Goal: Task Accomplishment & Management: Use online tool/utility

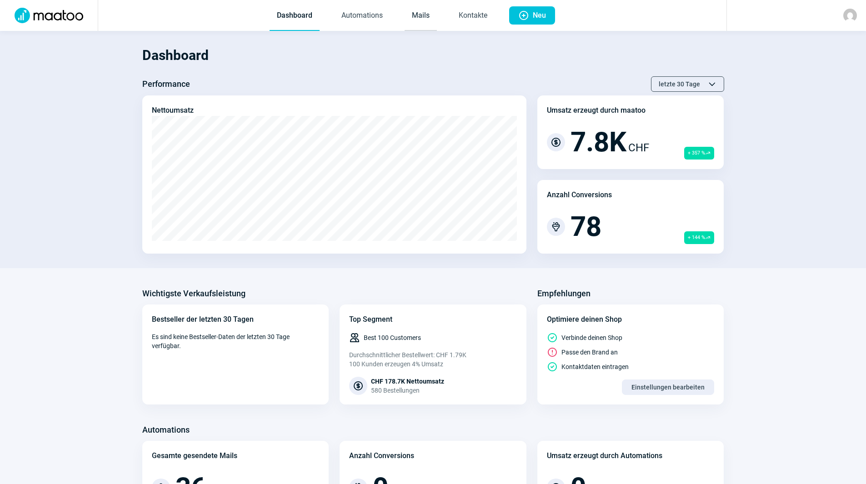
click at [420, 16] on link "Mails" at bounding box center [421, 16] width 32 height 30
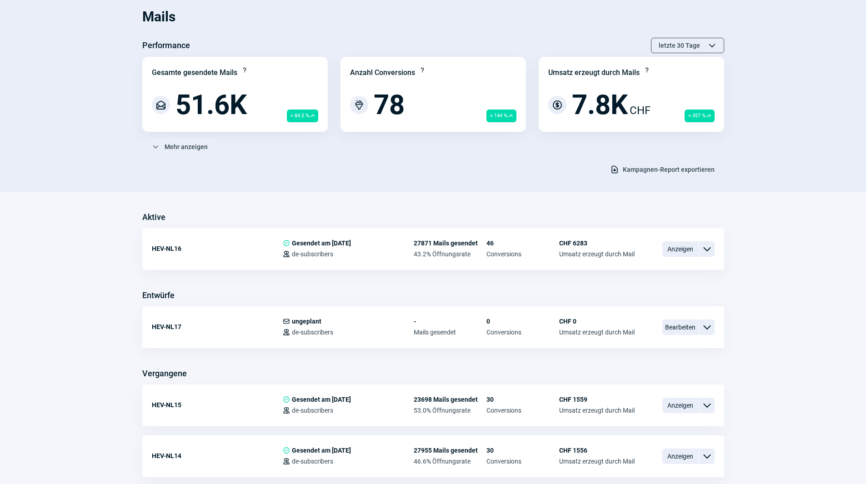
scroll to position [91, 0]
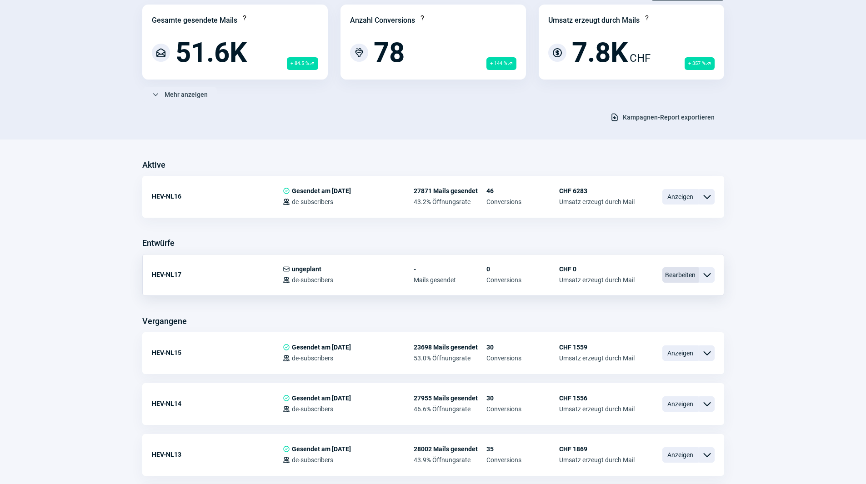
click at [687, 275] on span "Bearbeiten" at bounding box center [680, 274] width 36 height 15
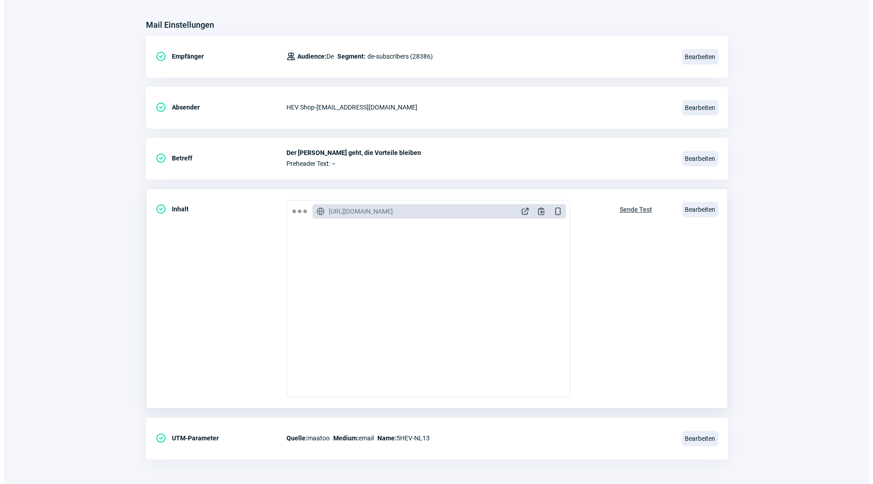
scroll to position [106, 0]
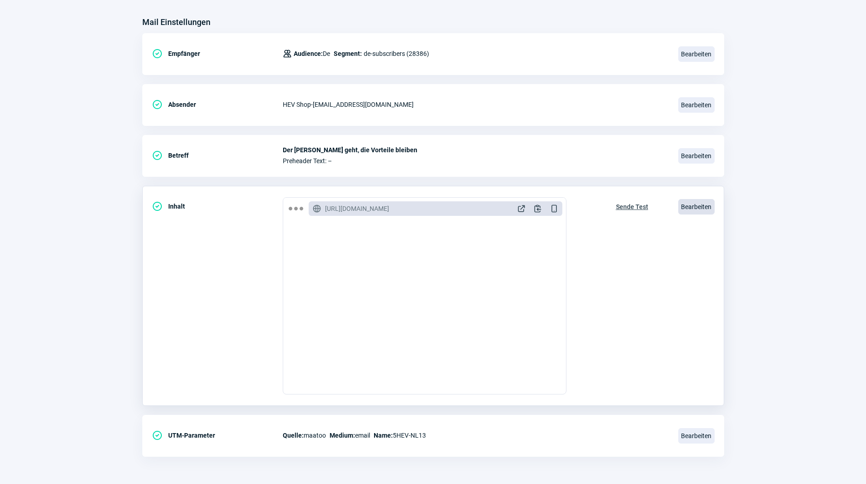
click at [701, 207] on span "Bearbeiten" at bounding box center [696, 206] width 36 height 15
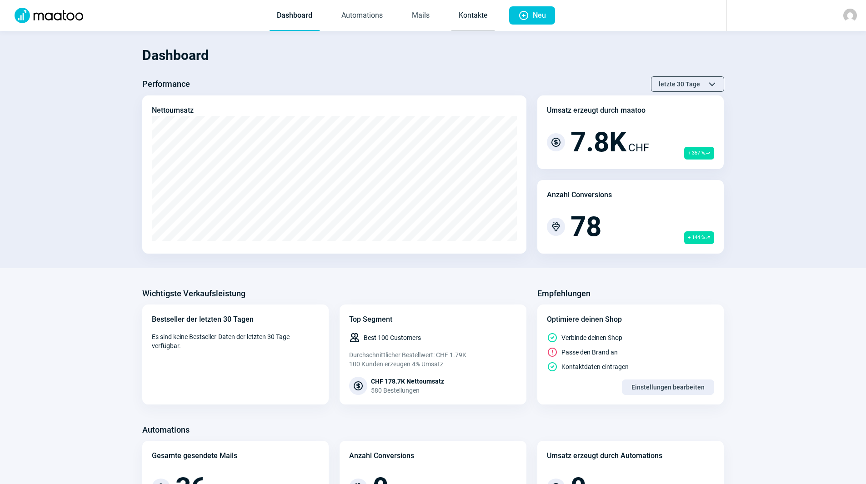
click at [490, 6] on link "Kontakte" at bounding box center [472, 16] width 43 height 30
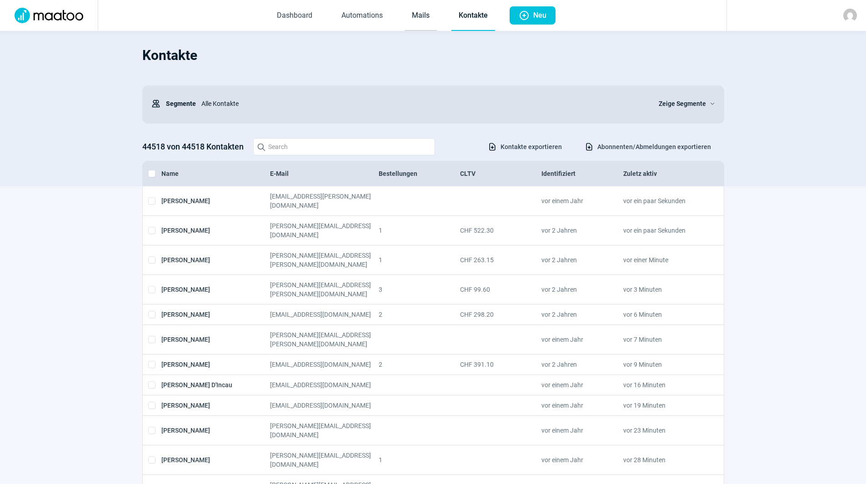
click at [429, 9] on link "Mails" at bounding box center [421, 16] width 32 height 30
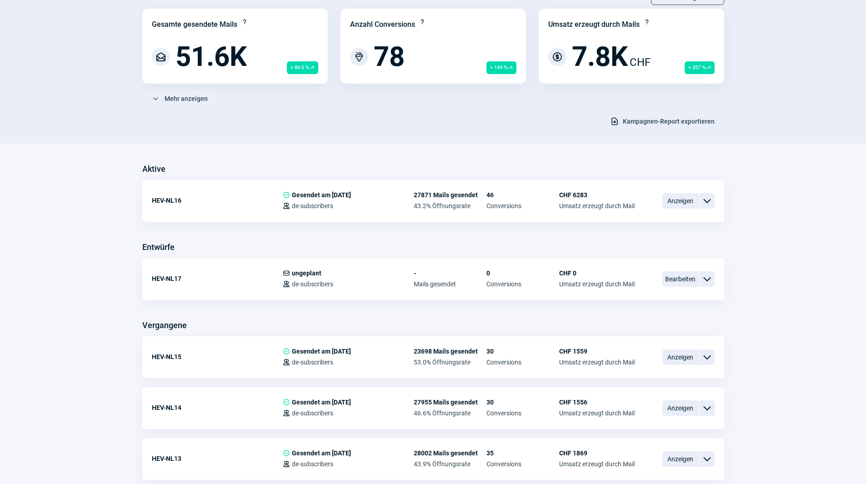
scroll to position [91, 0]
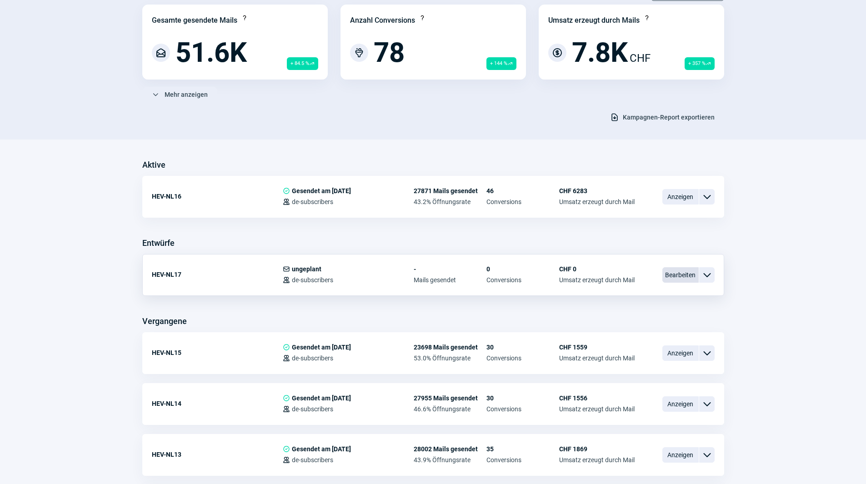
click at [682, 273] on span "Bearbeiten" at bounding box center [680, 274] width 36 height 15
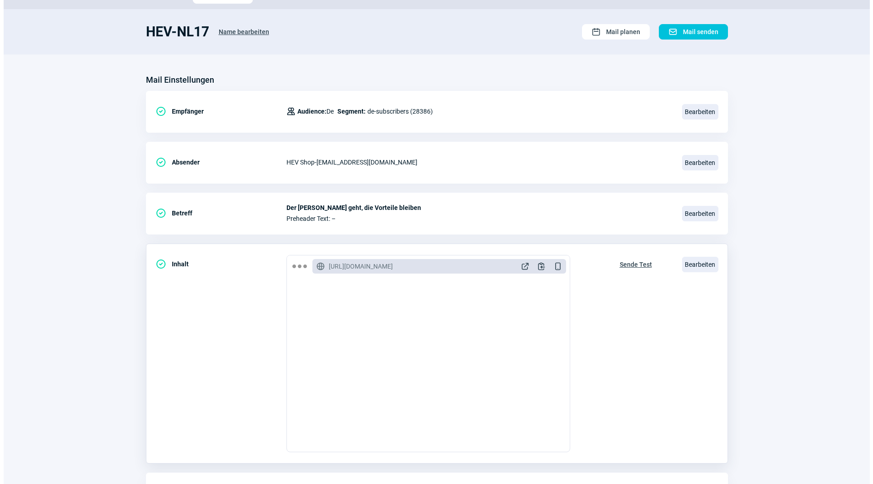
scroll to position [91, 0]
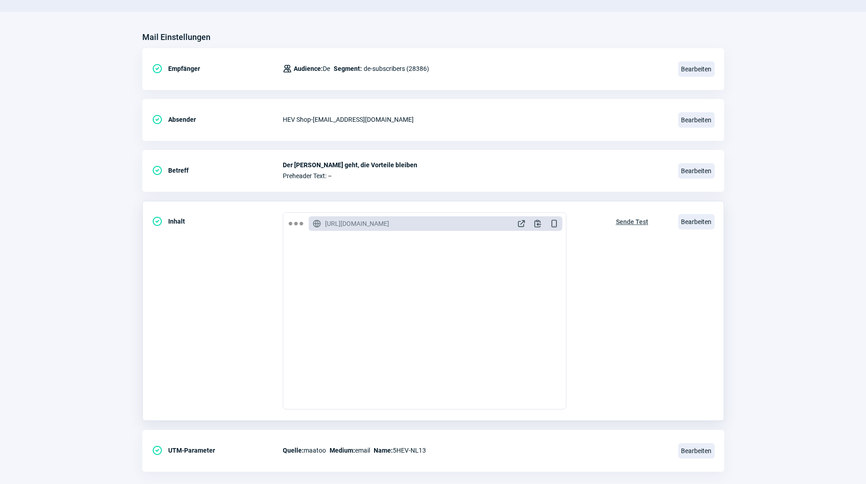
click at [695, 214] on div "Bearbeiten" at bounding box center [696, 221] width 36 height 19
click at [694, 229] on span "Bearbeiten" at bounding box center [696, 221] width 36 height 15
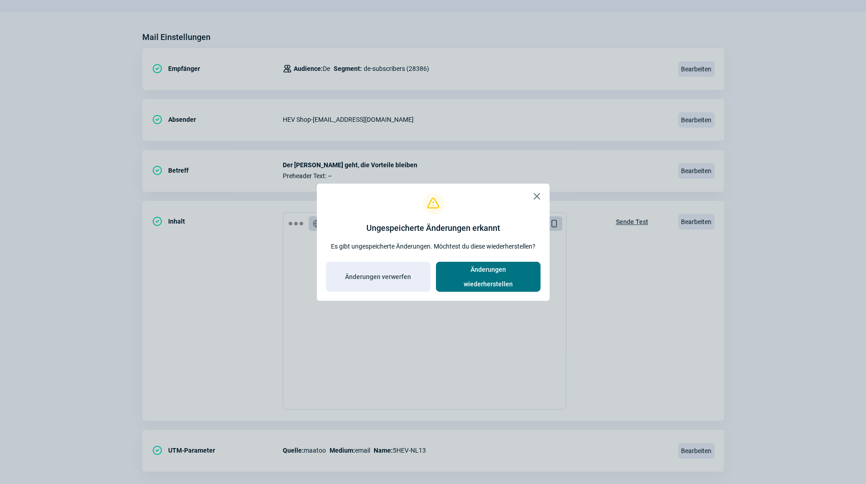
click at [476, 273] on span "Änderungen wiederherstellen" at bounding box center [488, 276] width 85 height 29
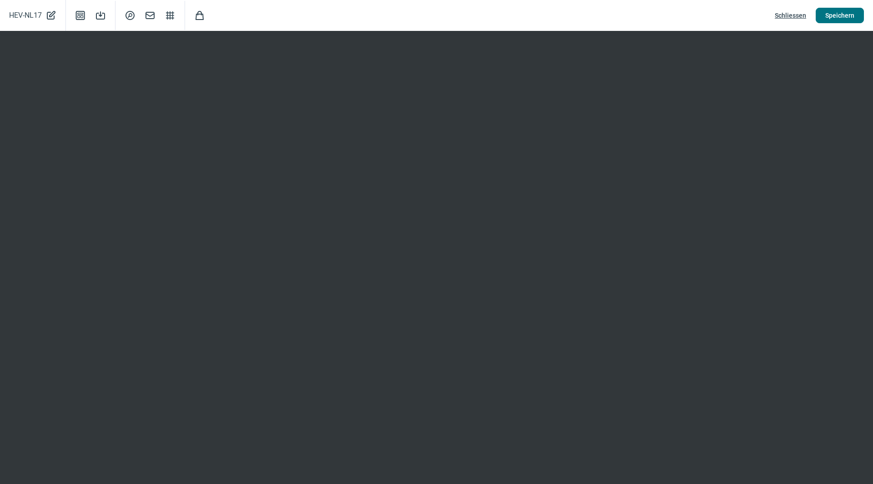
click at [859, 12] on button "Speichern" at bounding box center [840, 15] width 48 height 15
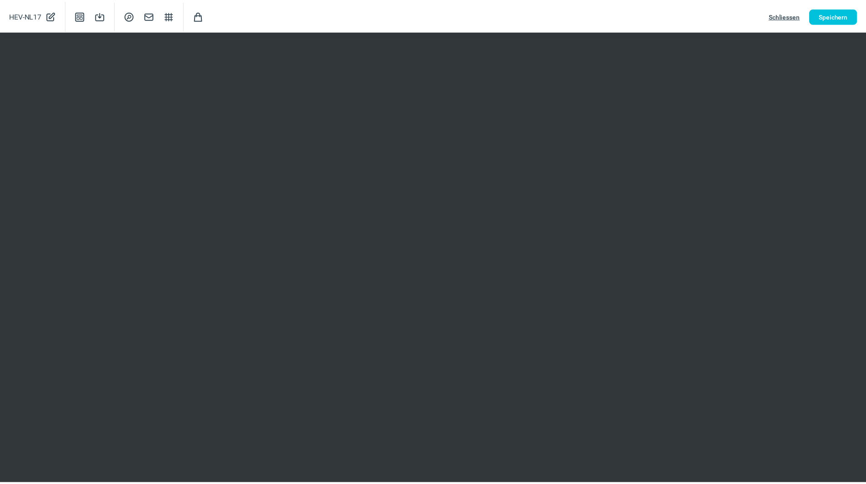
scroll to position [0, 0]
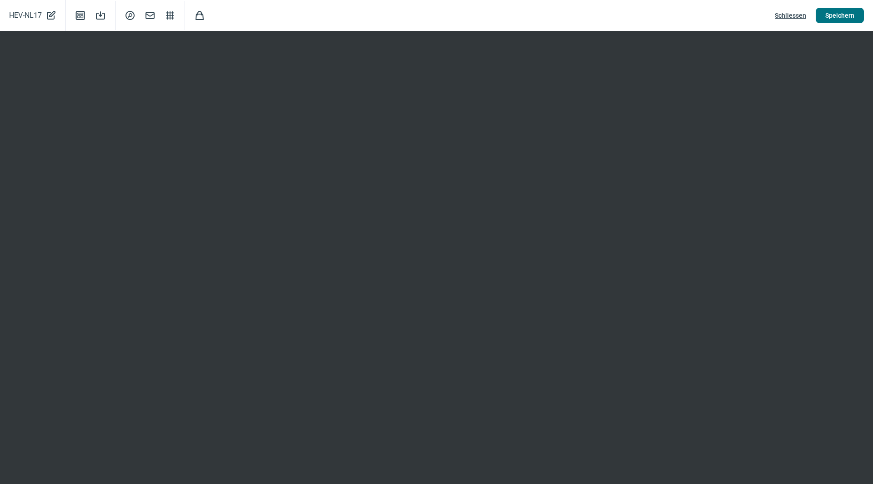
click at [840, 15] on span "Speichern" at bounding box center [839, 15] width 29 height 15
click at [796, 16] on span "Schliessen" at bounding box center [790, 15] width 31 height 15
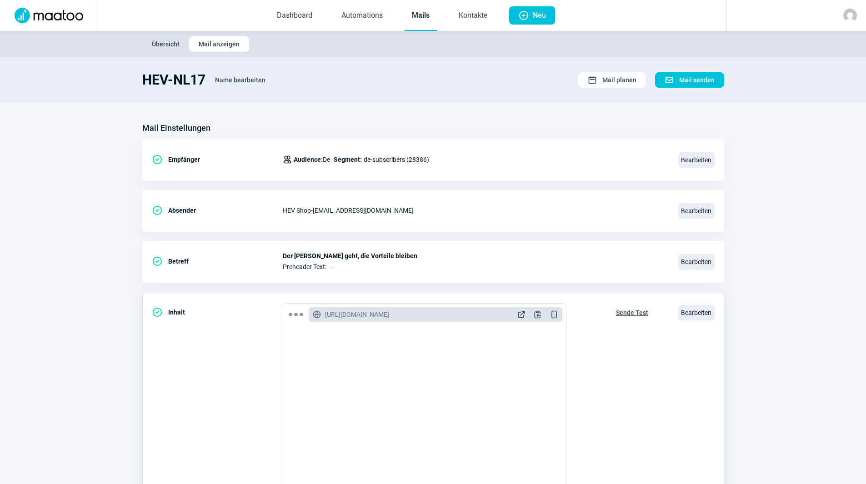
click at [638, 309] on span "Sende Test" at bounding box center [632, 313] width 32 height 15
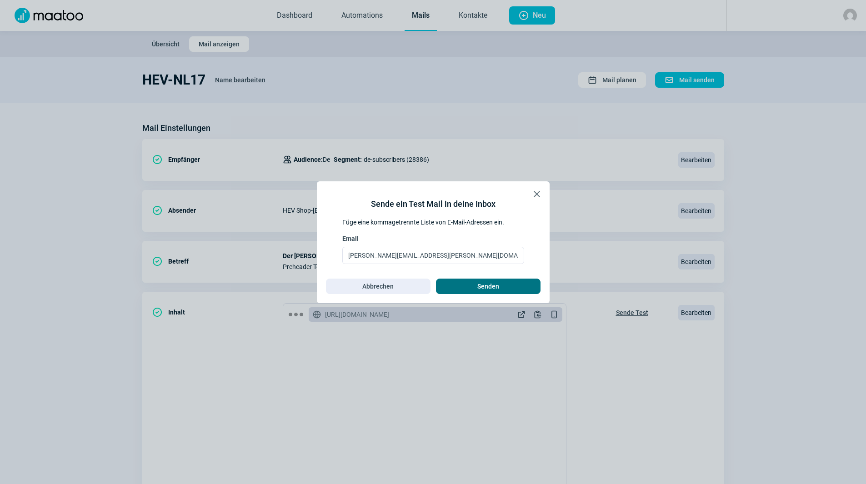
click at [490, 290] on span "Senden" at bounding box center [488, 286] width 22 height 15
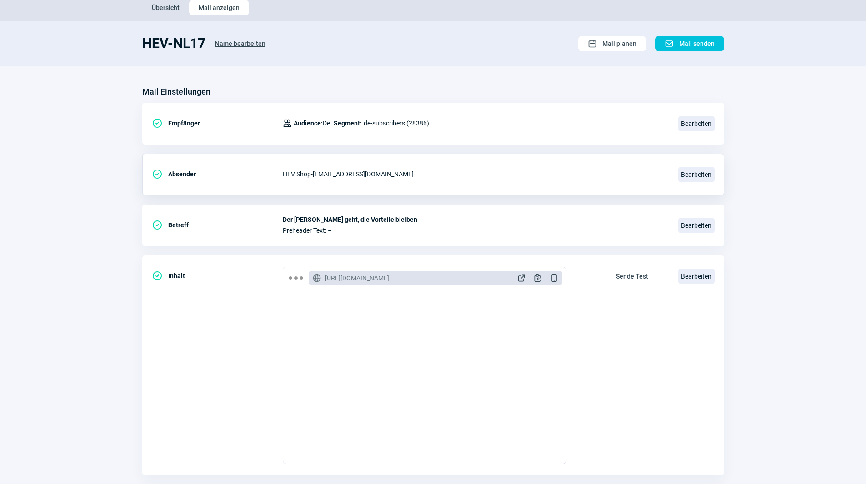
scroll to position [106, 0]
